Goal: Book appointment/travel/reservation

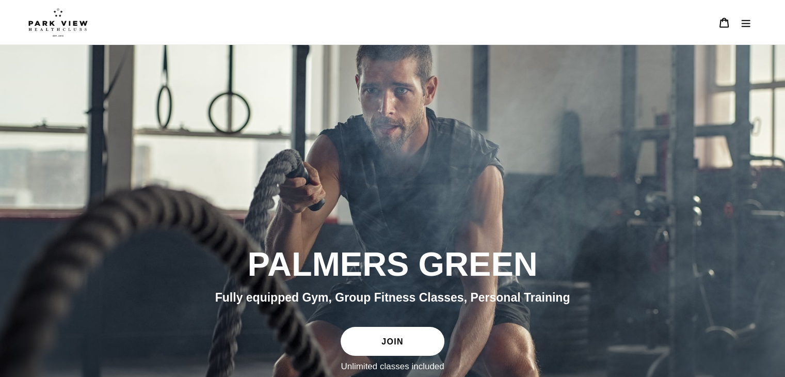
click at [747, 19] on icon "Menu" at bounding box center [746, 23] width 10 height 10
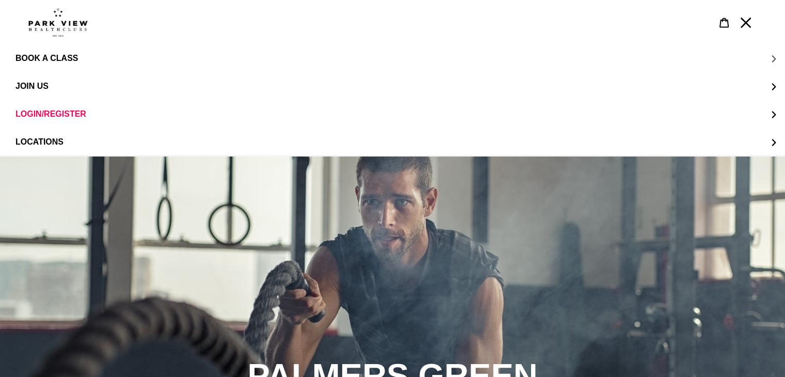
click at [71, 54] on span "BOOK A CLASS" at bounding box center [46, 58] width 62 height 9
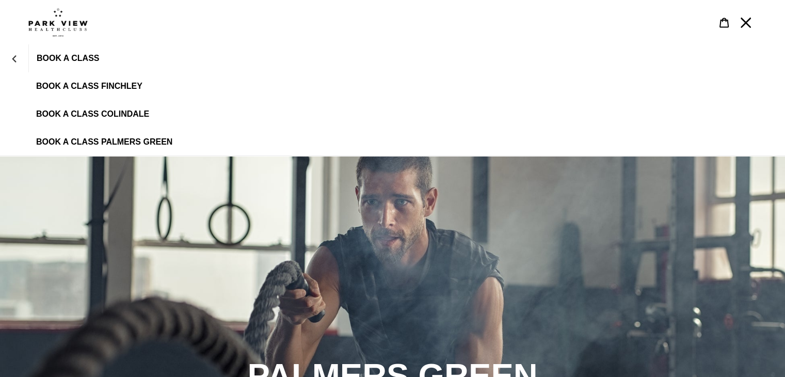
click at [109, 143] on span "BOOK A CLASS PALMERS GREEN" at bounding box center [104, 141] width 136 height 9
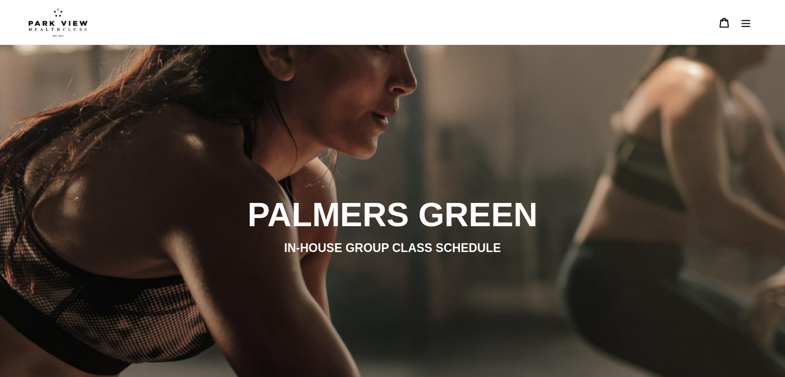
click at [744, 23] on icon "Menu" at bounding box center [746, 23] width 9 height 7
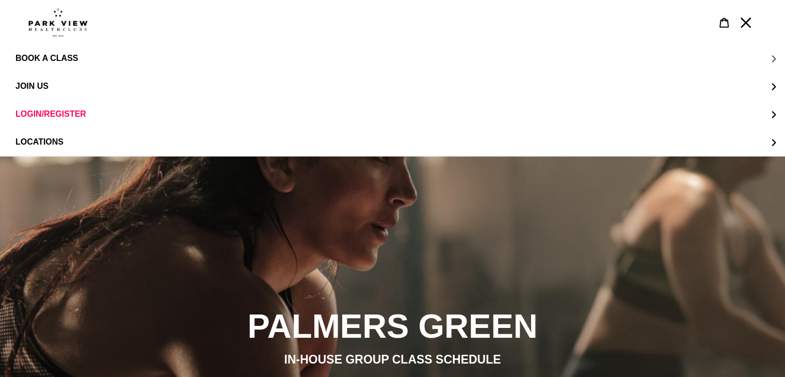
click at [56, 58] on span "BOOK A CLASS" at bounding box center [46, 58] width 62 height 9
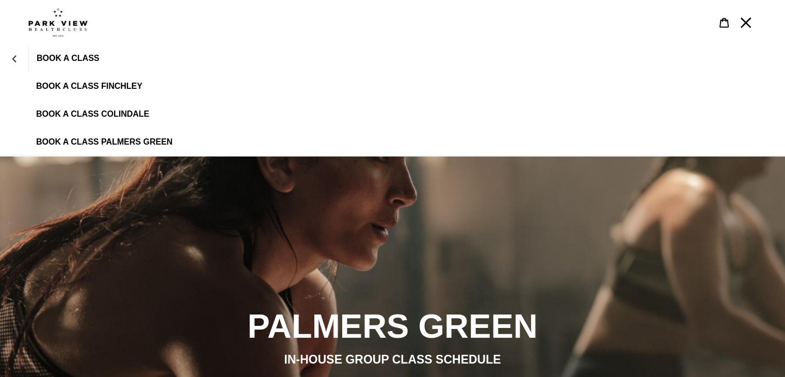
click at [108, 82] on span "BOOK A CLASS FINCHLEY" at bounding box center [89, 86] width 106 height 9
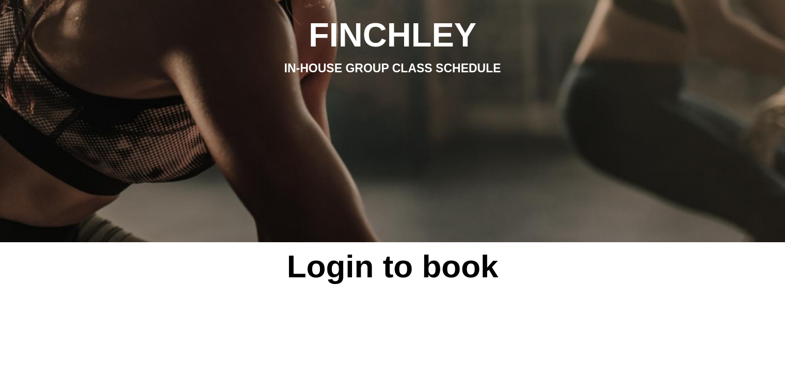
scroll to position [179, 0]
